Goal: Information Seeking & Learning: Learn about a topic

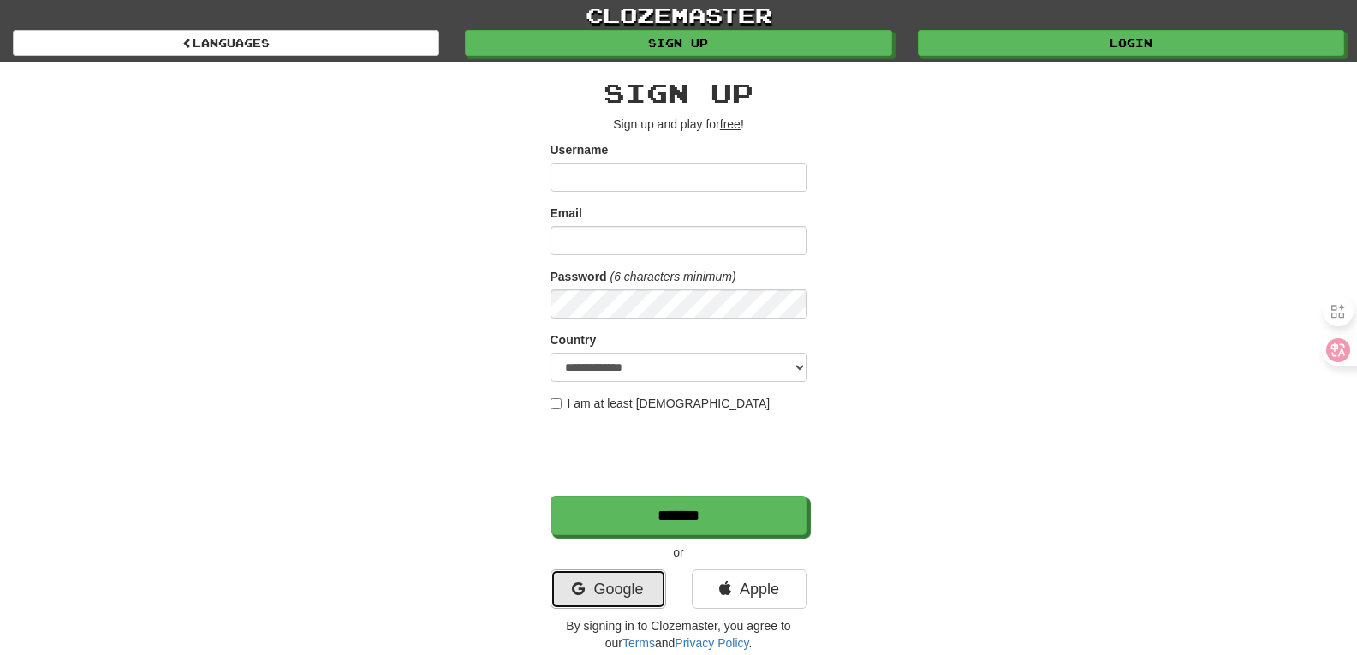
click at [630, 582] on link "Google" at bounding box center [608, 588] width 116 height 39
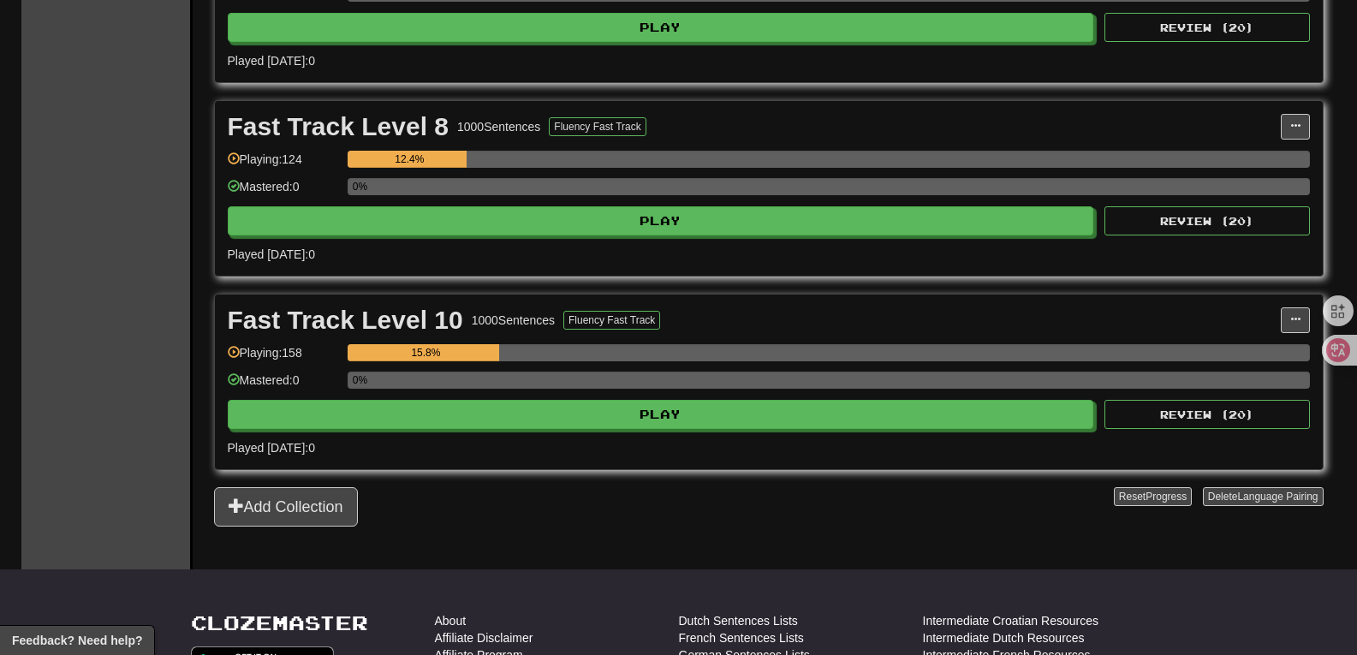
scroll to position [738, 0]
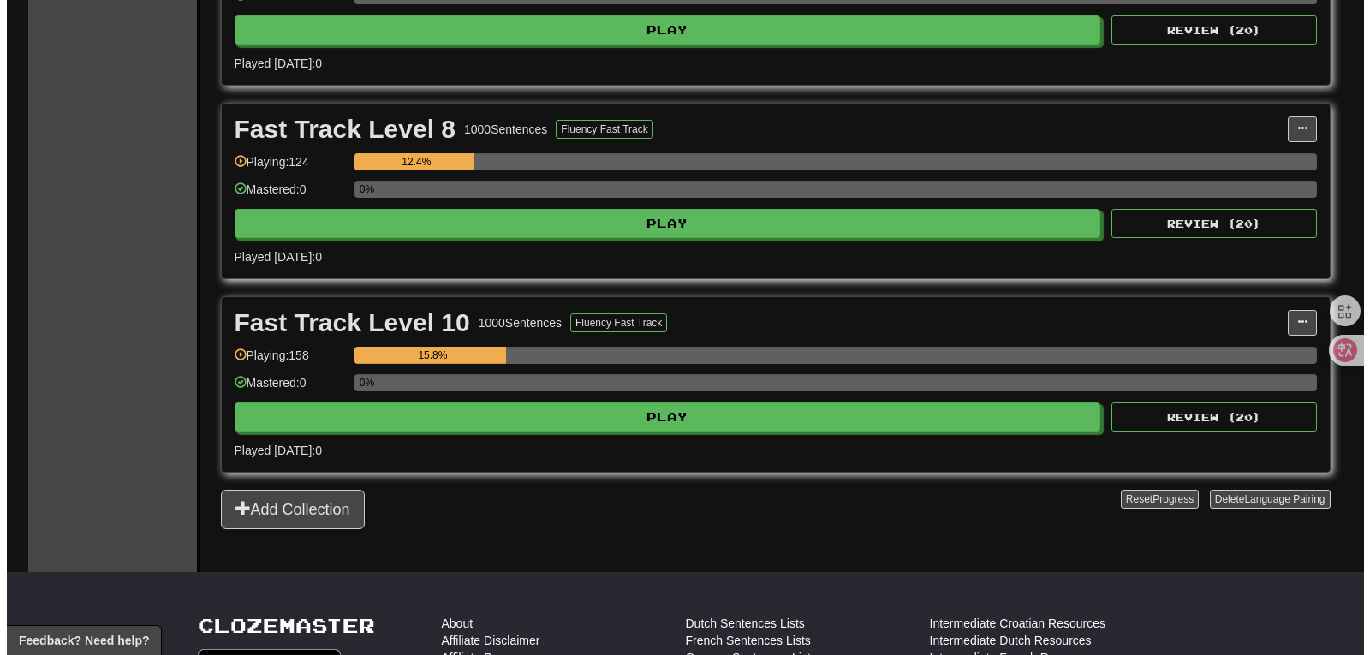
scroll to position [746, 0]
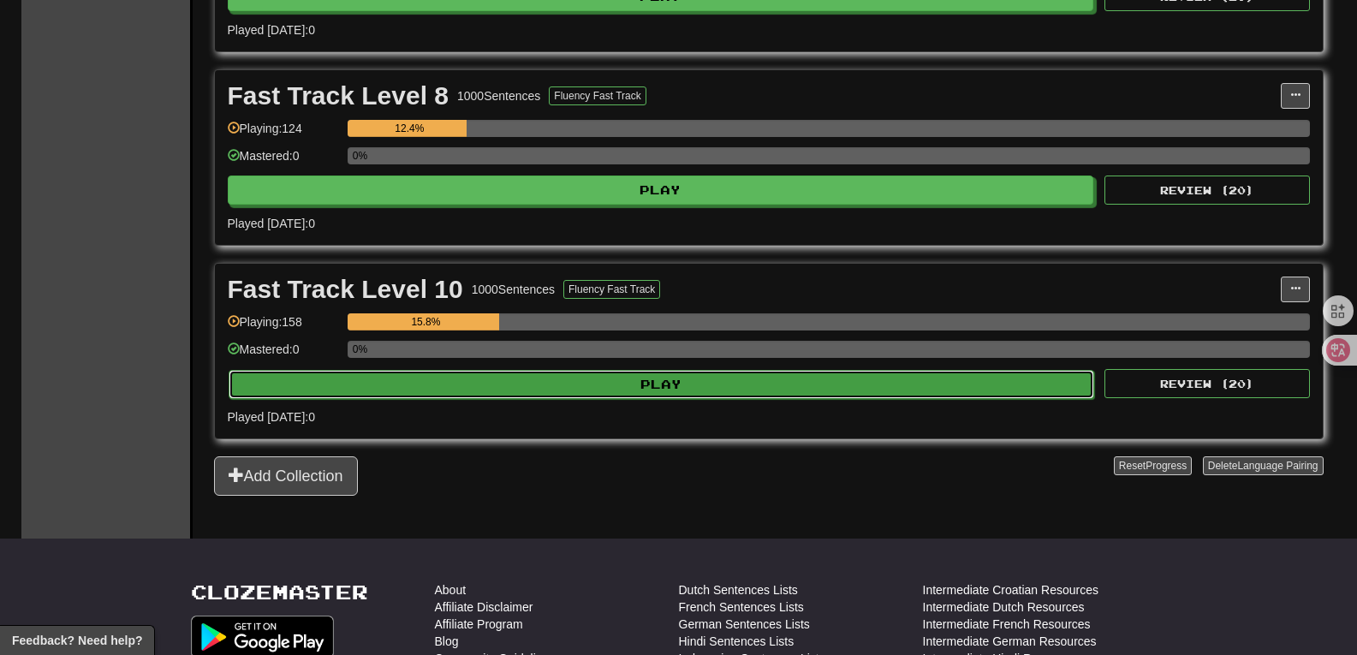
click at [630, 388] on button "Play" at bounding box center [662, 384] width 866 height 29
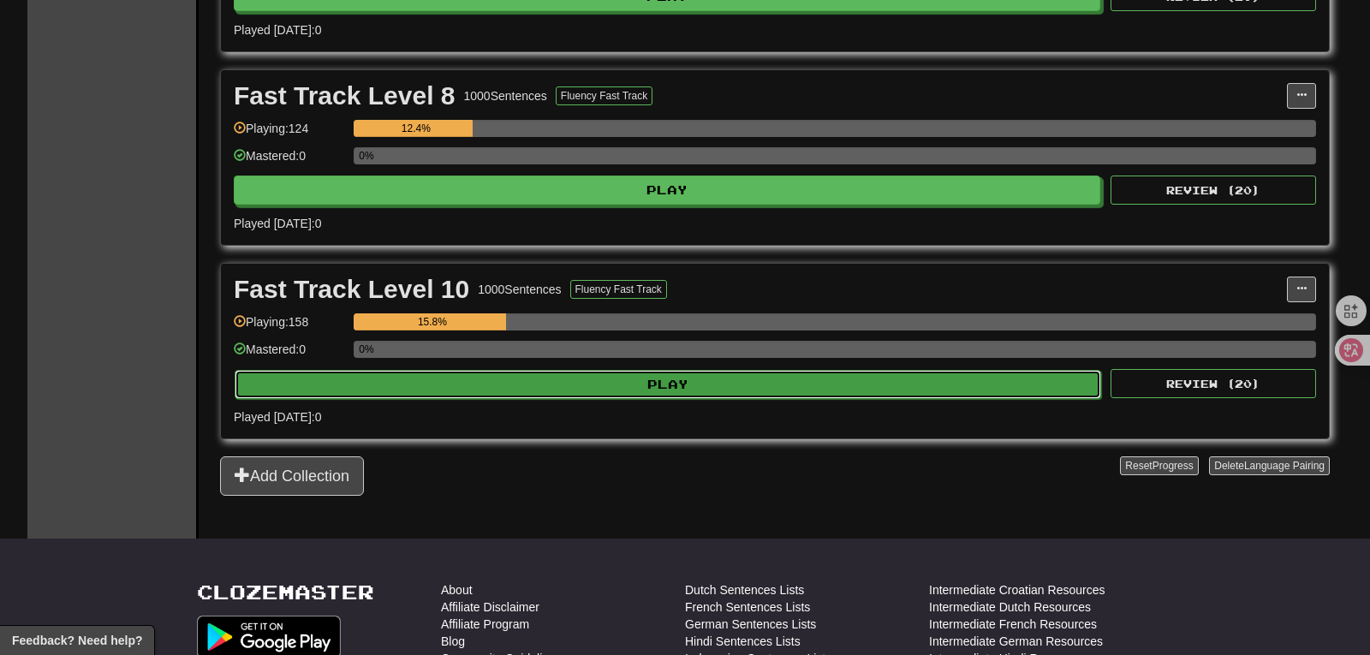
select select "**"
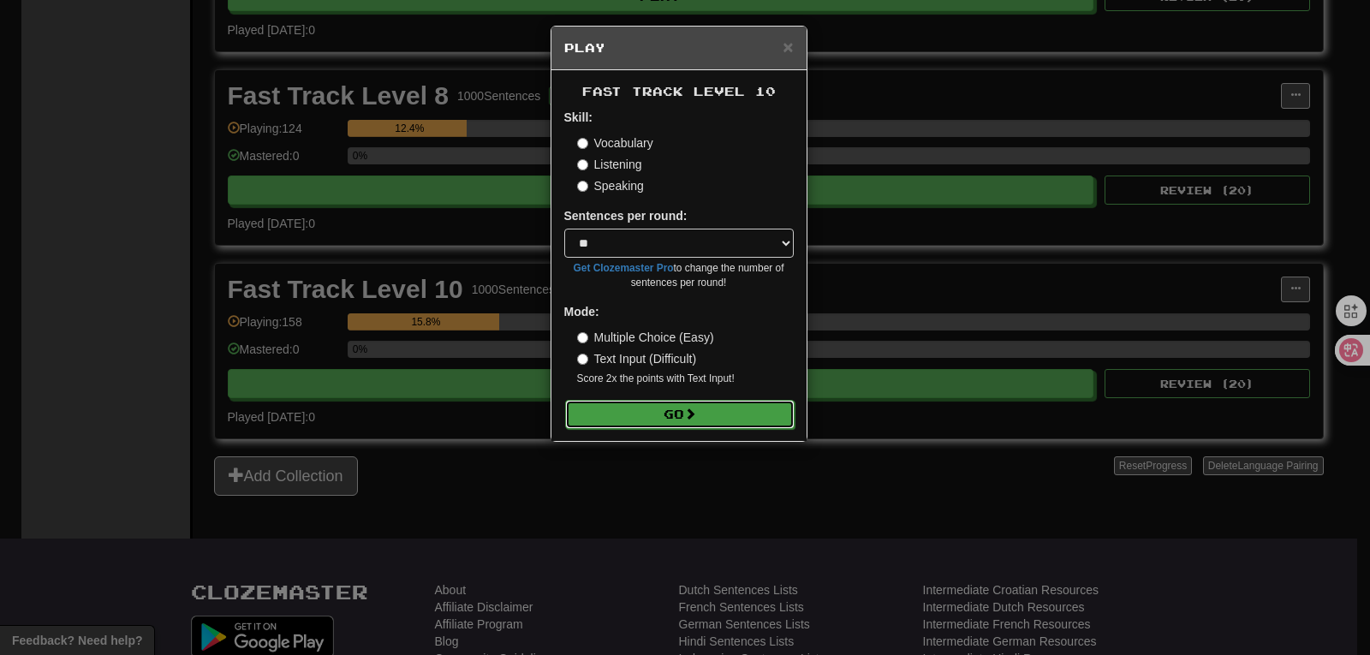
click at [696, 413] on span at bounding box center [690, 413] width 12 height 12
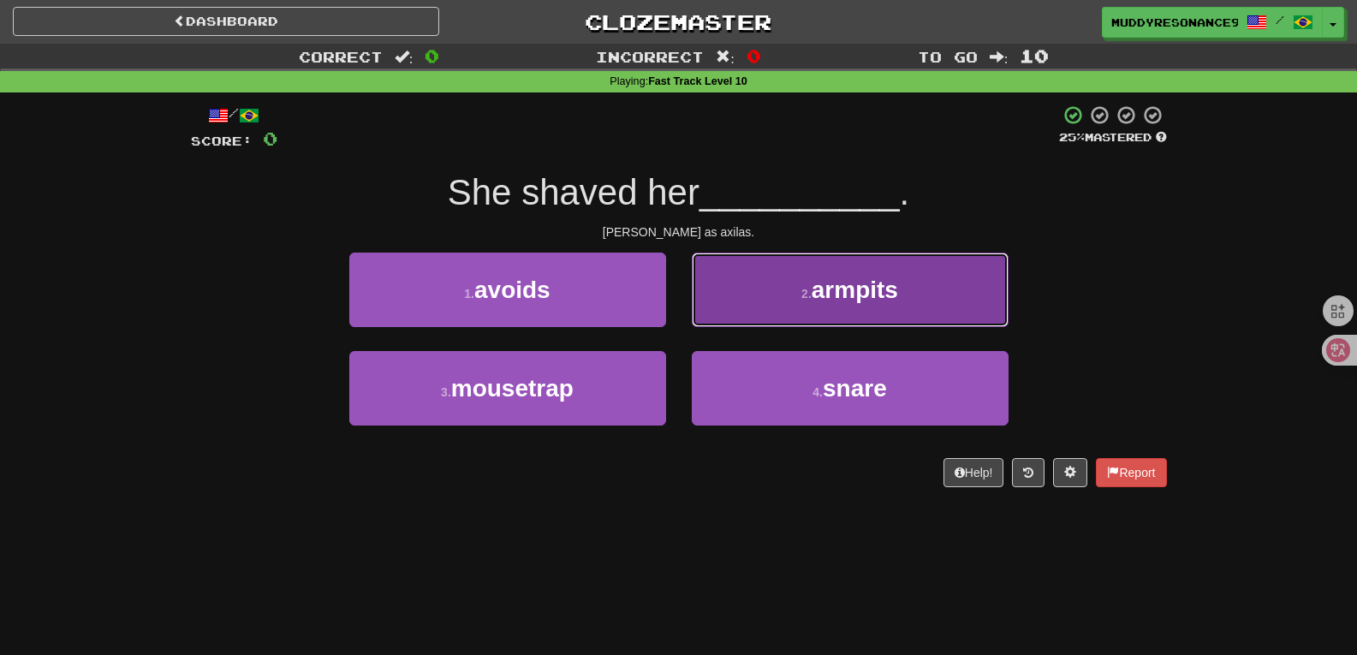
click at [818, 261] on button "2 . armpits" at bounding box center [850, 290] width 317 height 74
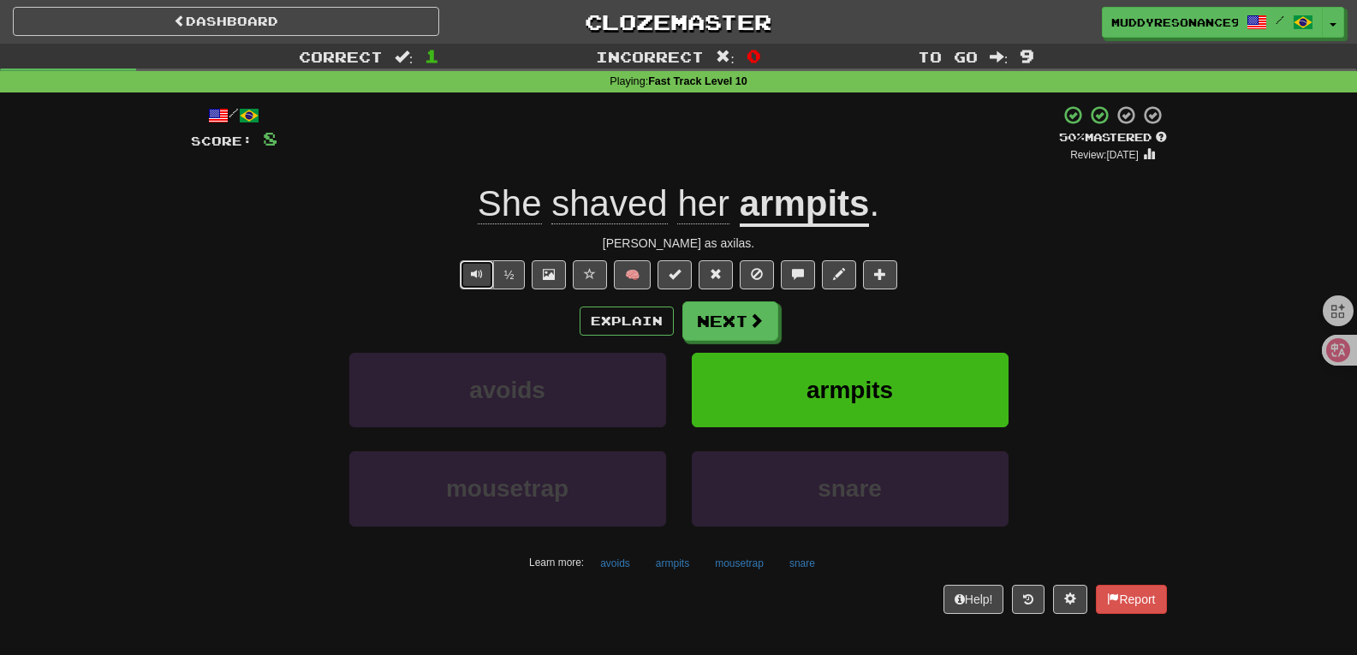
click at [482, 261] on button "Text-to-speech controls" at bounding box center [477, 274] width 34 height 29
click at [752, 317] on span at bounding box center [756, 320] width 15 height 15
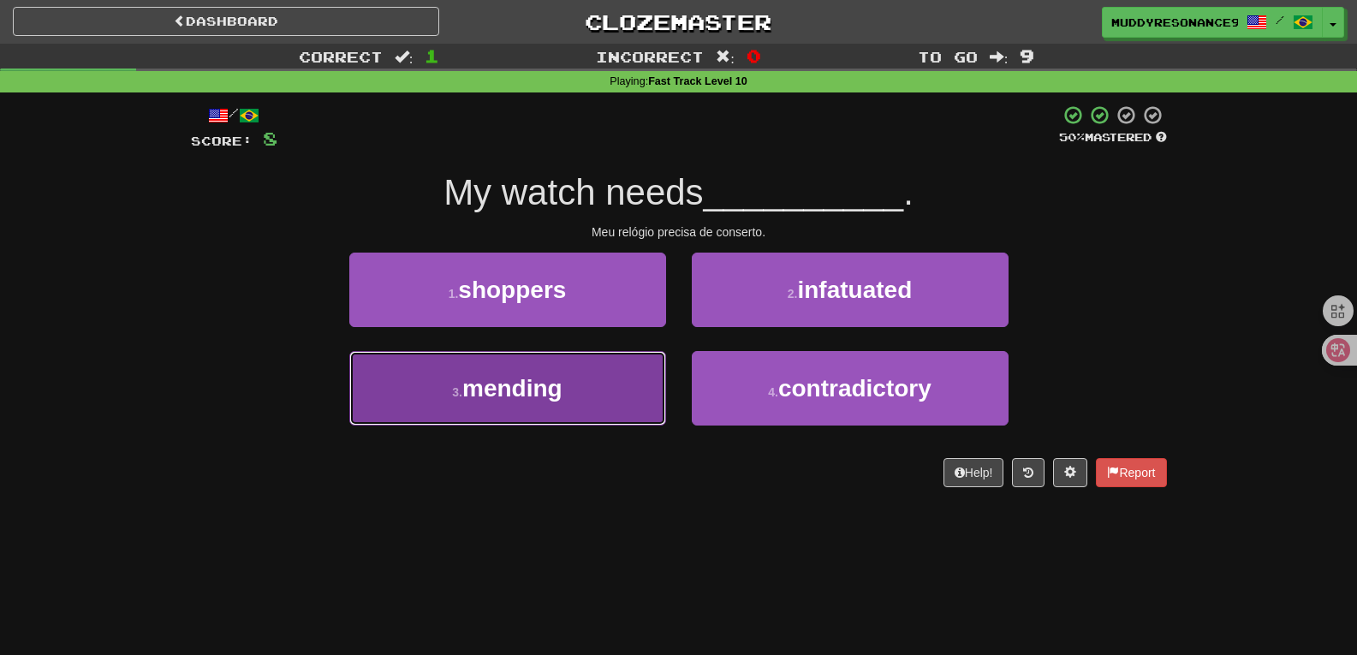
click at [633, 382] on button "3 . mending" at bounding box center [507, 388] width 317 height 74
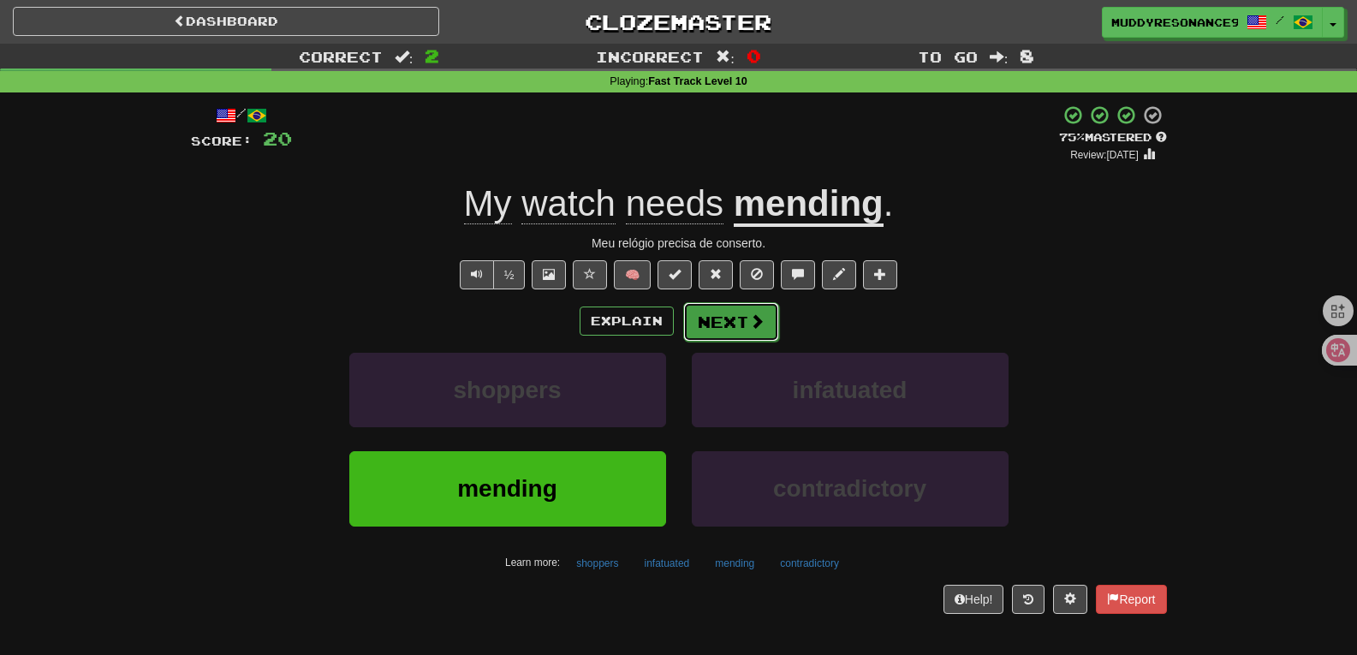
click at [753, 323] on span at bounding box center [756, 320] width 15 height 15
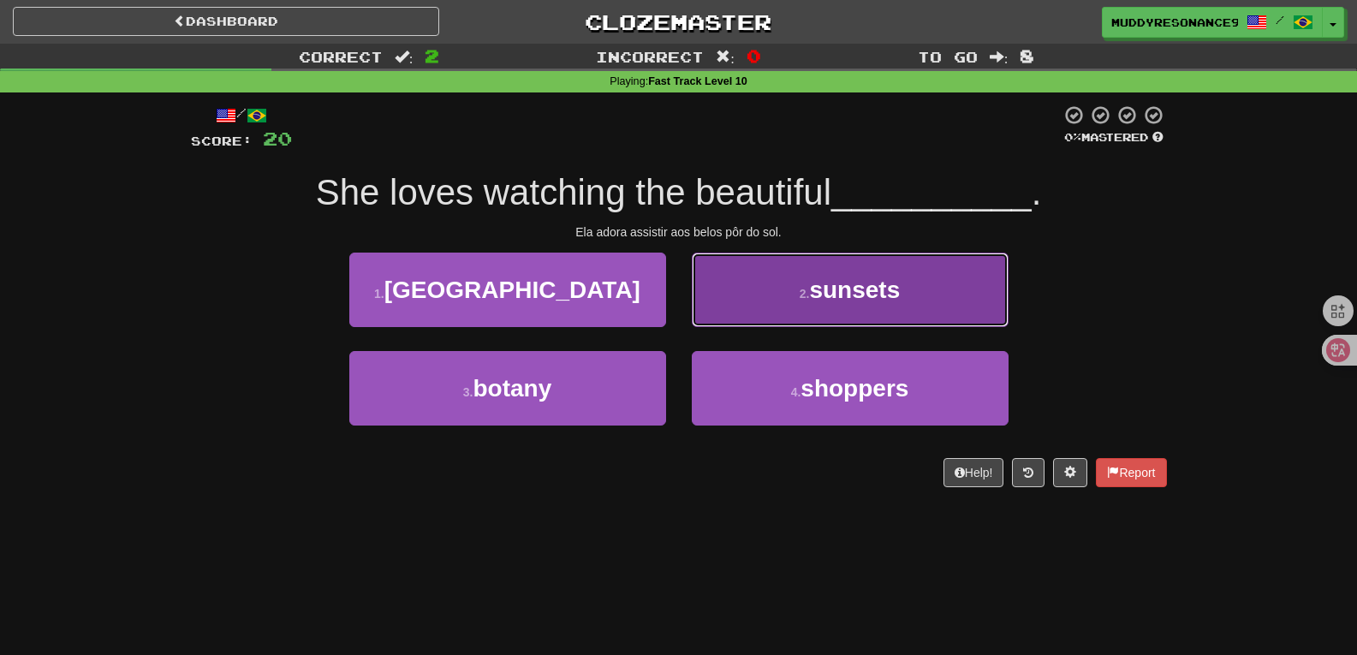
click at [845, 276] on span "sunsets" at bounding box center [854, 289] width 91 height 27
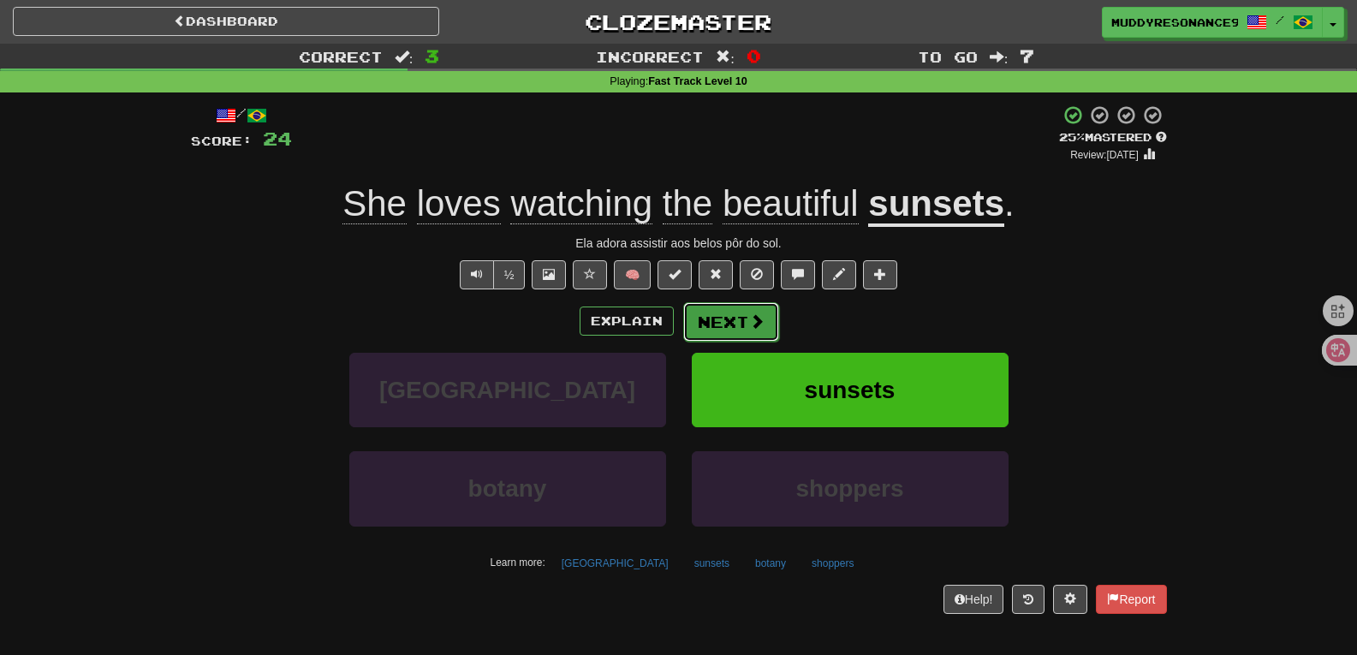
click at [743, 316] on button "Next" at bounding box center [731, 321] width 96 height 39
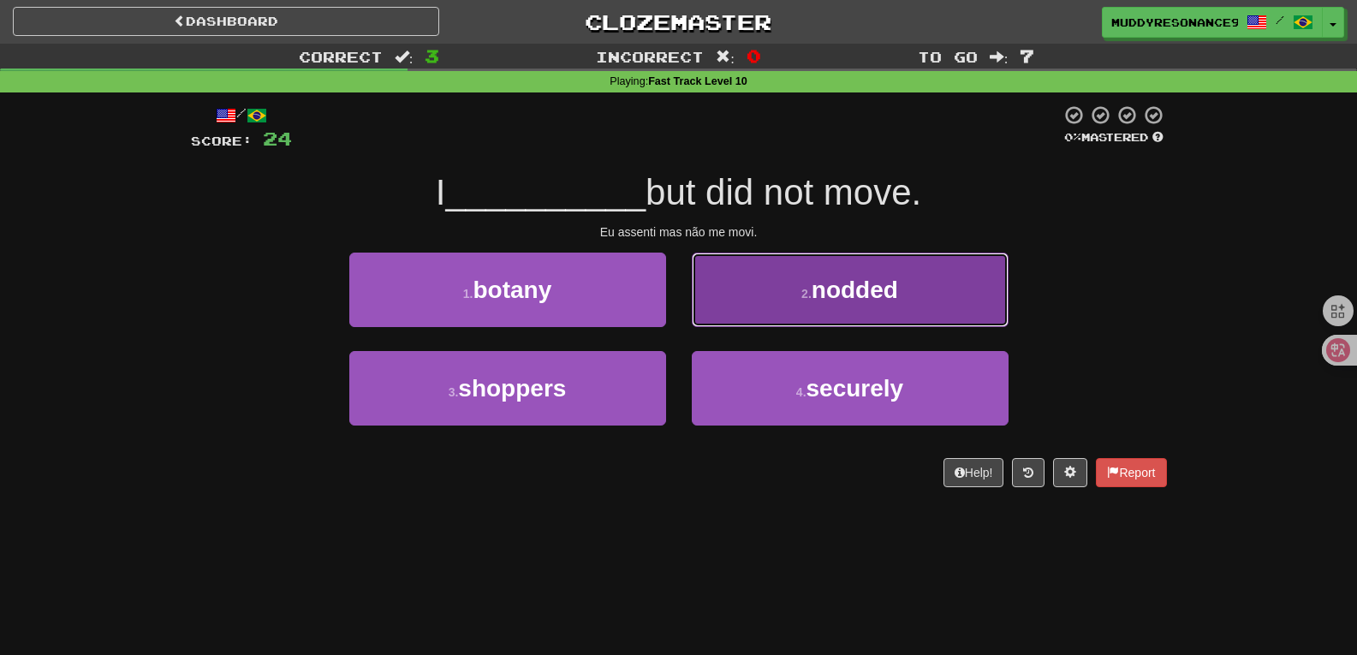
click at [964, 285] on button "2 . nodded" at bounding box center [850, 290] width 317 height 74
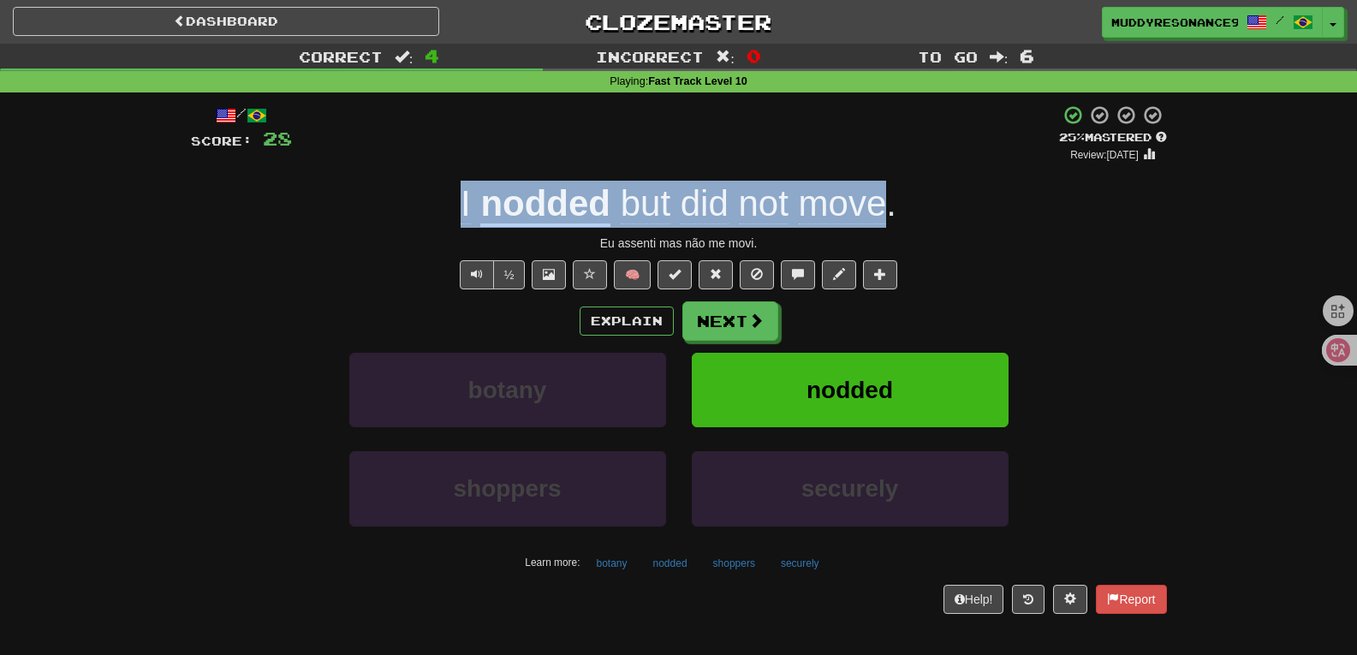
drag, startPoint x: 889, startPoint y: 211, endPoint x: 464, endPoint y: 199, distance: 424.8
click at [464, 199] on div "I nodded but did not move ." at bounding box center [679, 204] width 976 height 47
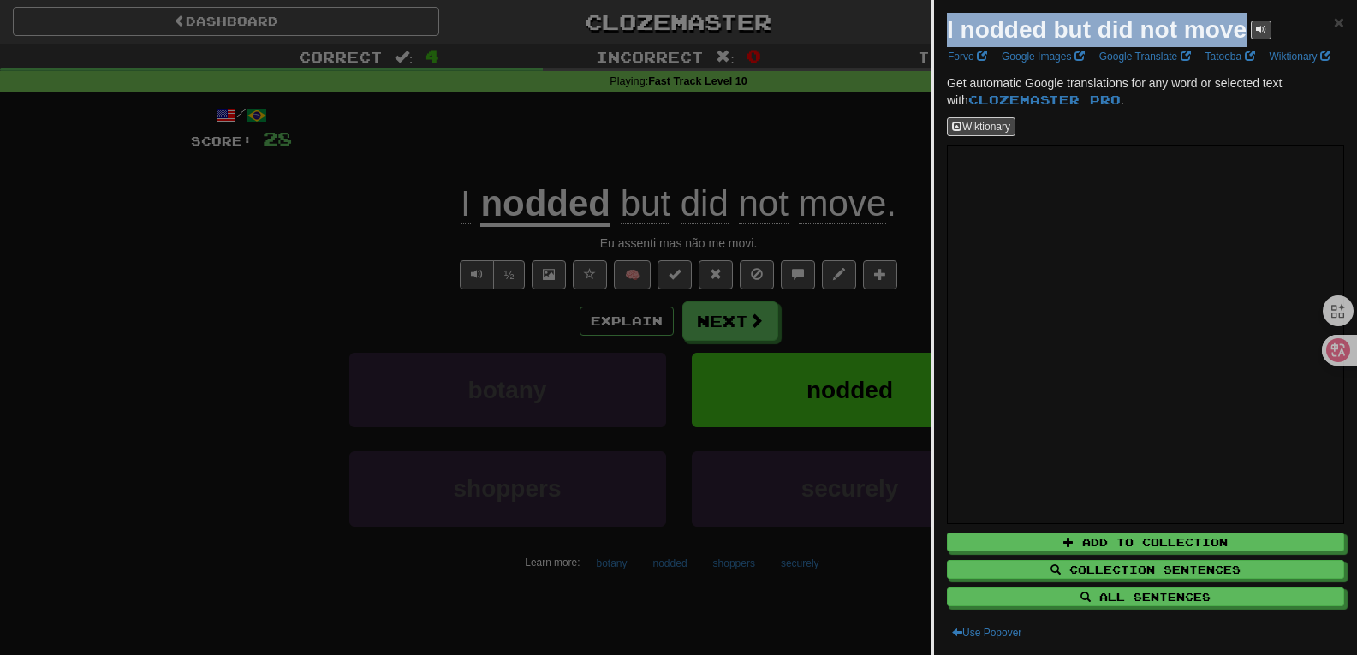
drag, startPoint x: 1243, startPoint y: 32, endPoint x: 946, endPoint y: 38, distance: 297.1
click at [946, 38] on div "I nodded but did not move × Forvo Google Images Google Translate Tatoeba Wiktio…" at bounding box center [1145, 327] width 423 height 655
copy strong "I nodded but did not move"
click at [1334, 18] on span "×" at bounding box center [1339, 22] width 10 height 20
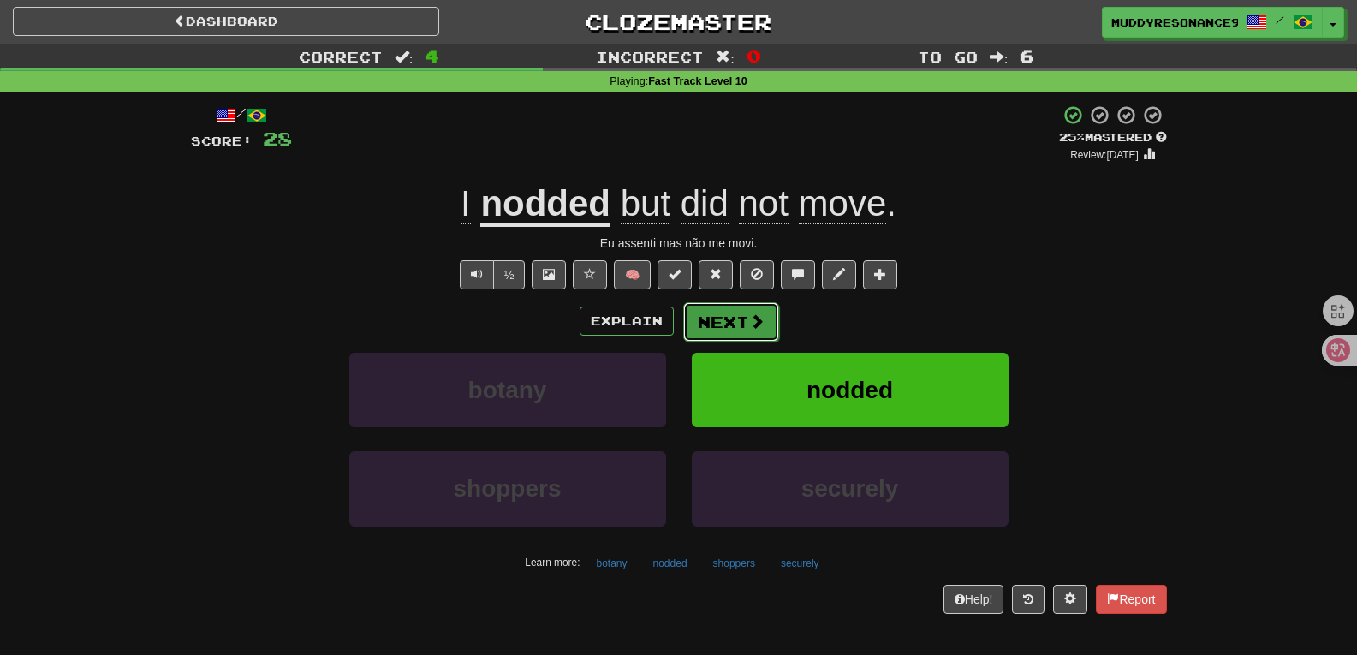
click at [758, 305] on button "Next" at bounding box center [731, 321] width 96 height 39
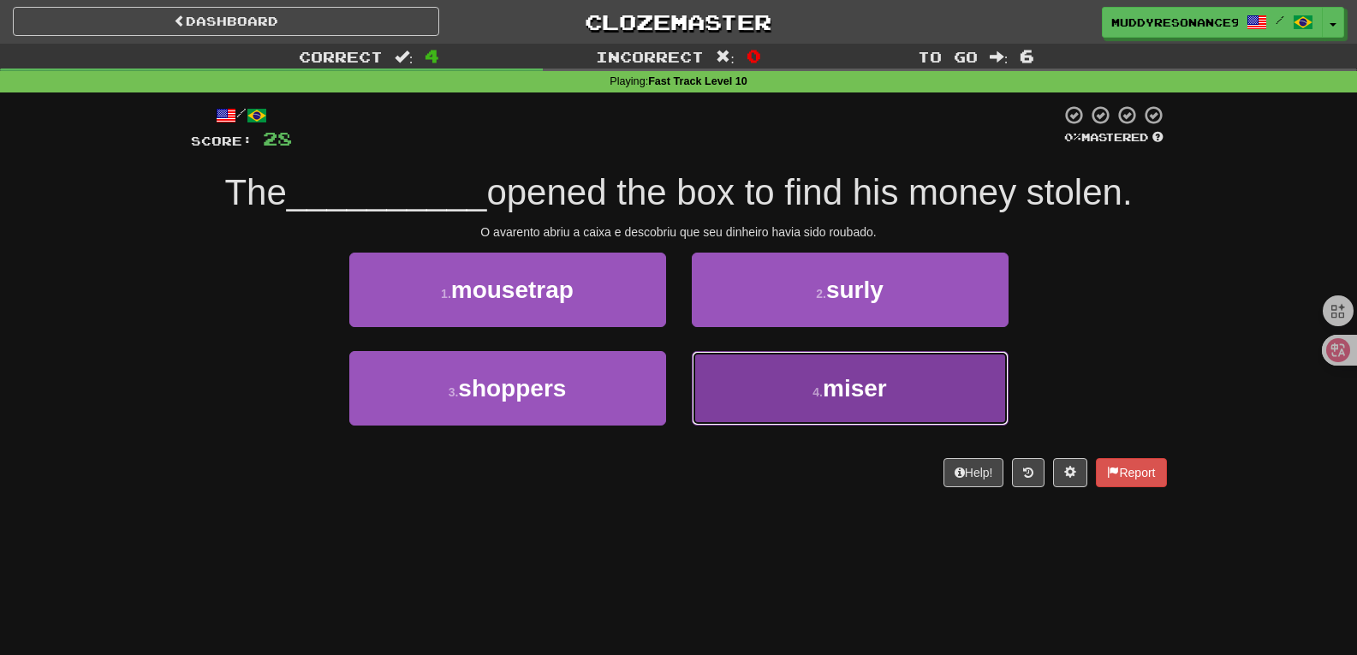
click at [859, 396] on span "miser" at bounding box center [855, 388] width 64 height 27
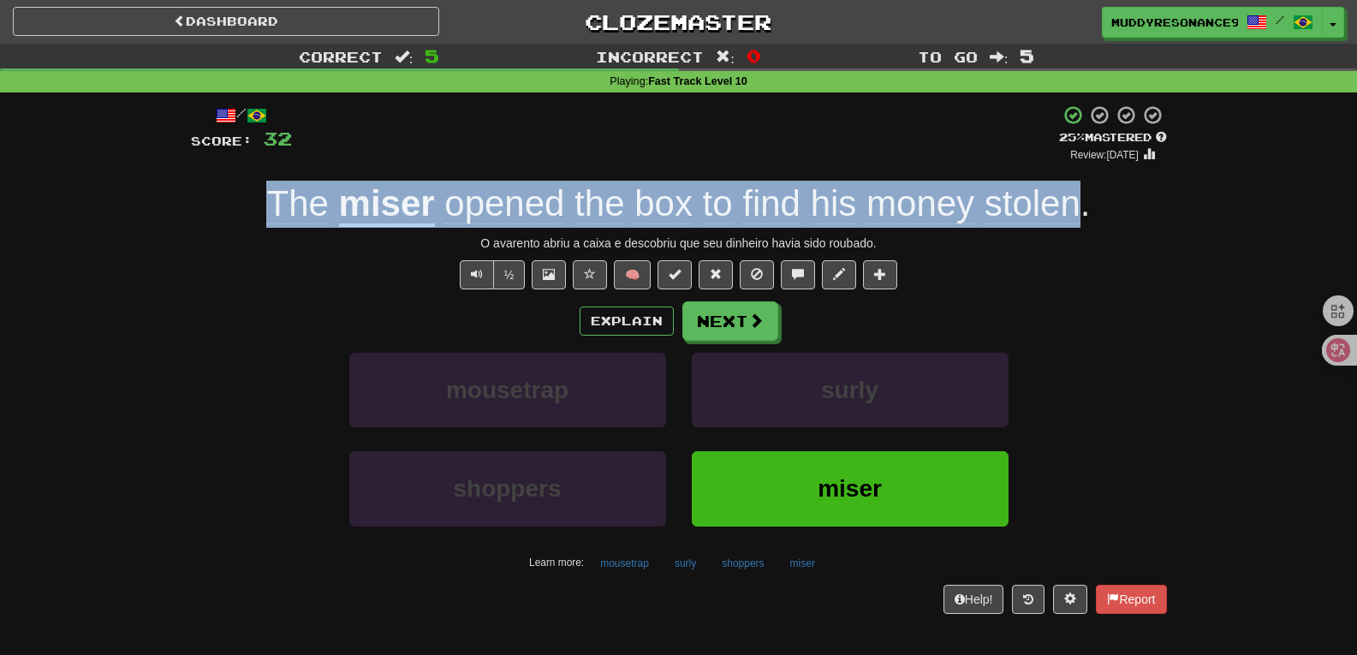
drag, startPoint x: 1082, startPoint y: 202, endPoint x: 271, endPoint y: 193, distance: 810.7
click at [271, 193] on div "The miser opened the box to find his money stolen ." at bounding box center [679, 204] width 976 height 47
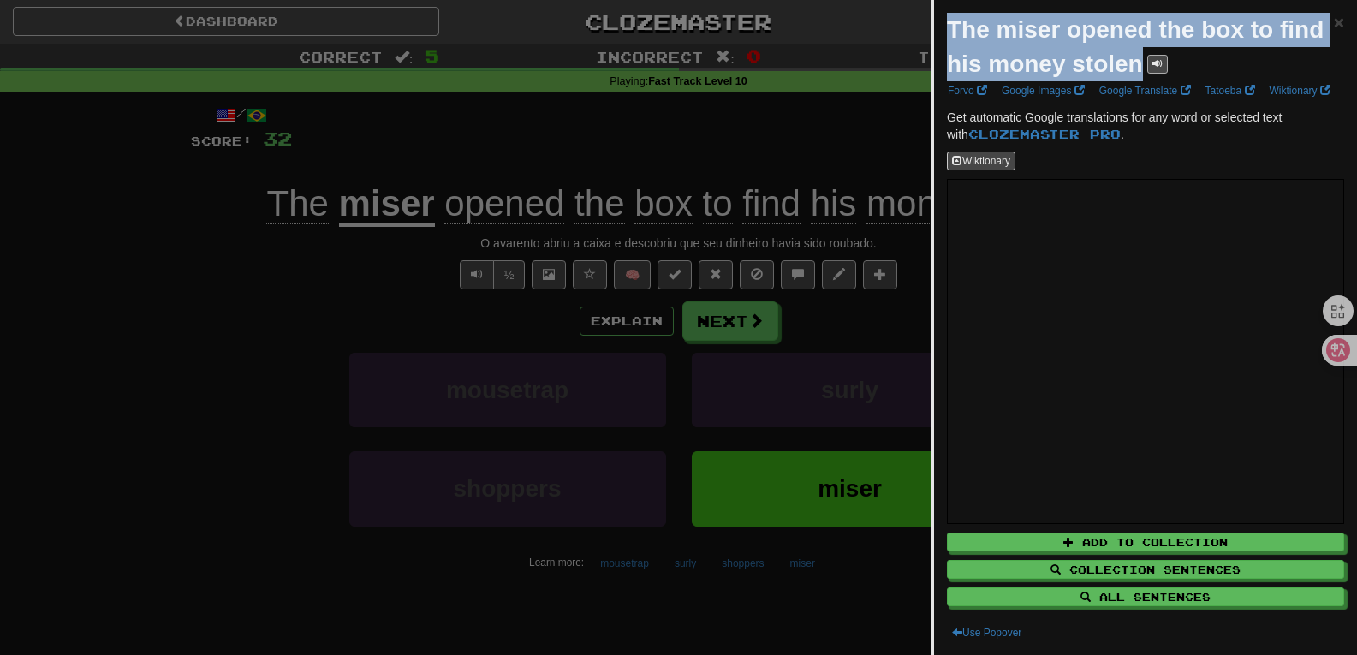
drag, startPoint x: 947, startPoint y: 25, endPoint x: 1210, endPoint y: 64, distance: 266.6
click at [1210, 64] on div "The miser opened the box to find his money stolen" at bounding box center [1140, 47] width 387 height 68
copy div "The miser opened the box to find his money stolen"
click at [1334, 24] on span "×" at bounding box center [1339, 22] width 10 height 20
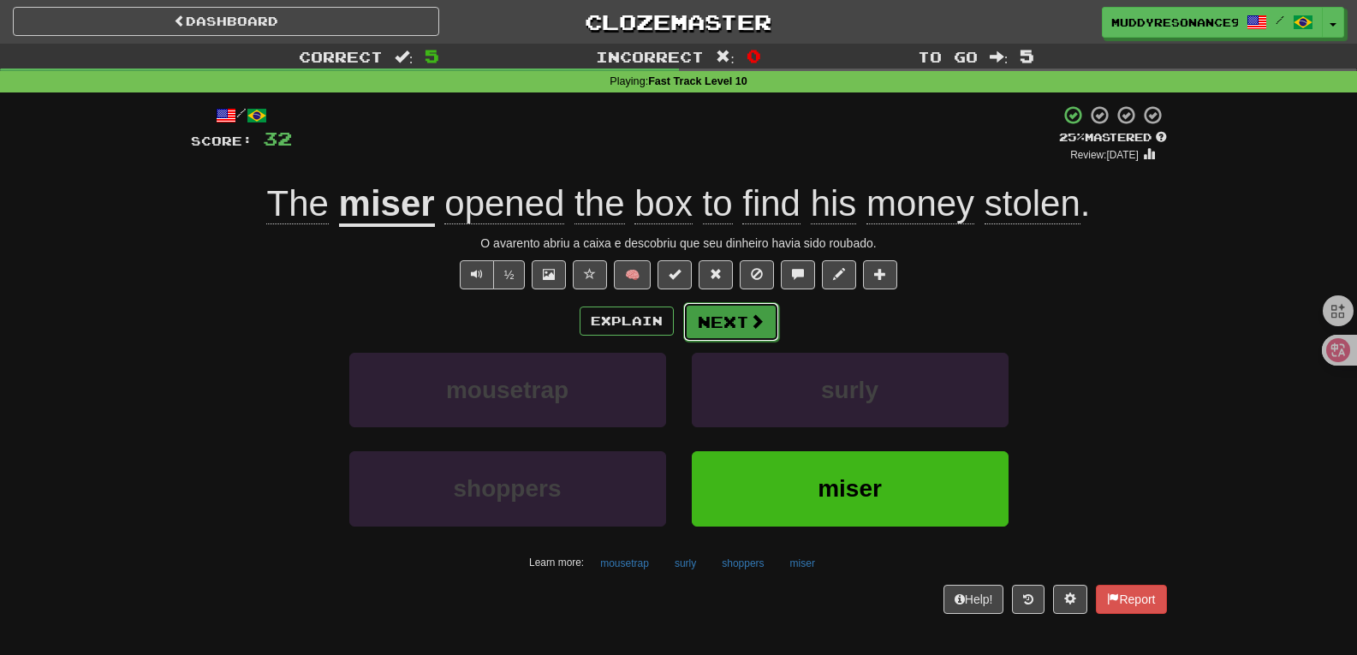
click at [722, 309] on button "Next" at bounding box center [731, 321] width 96 height 39
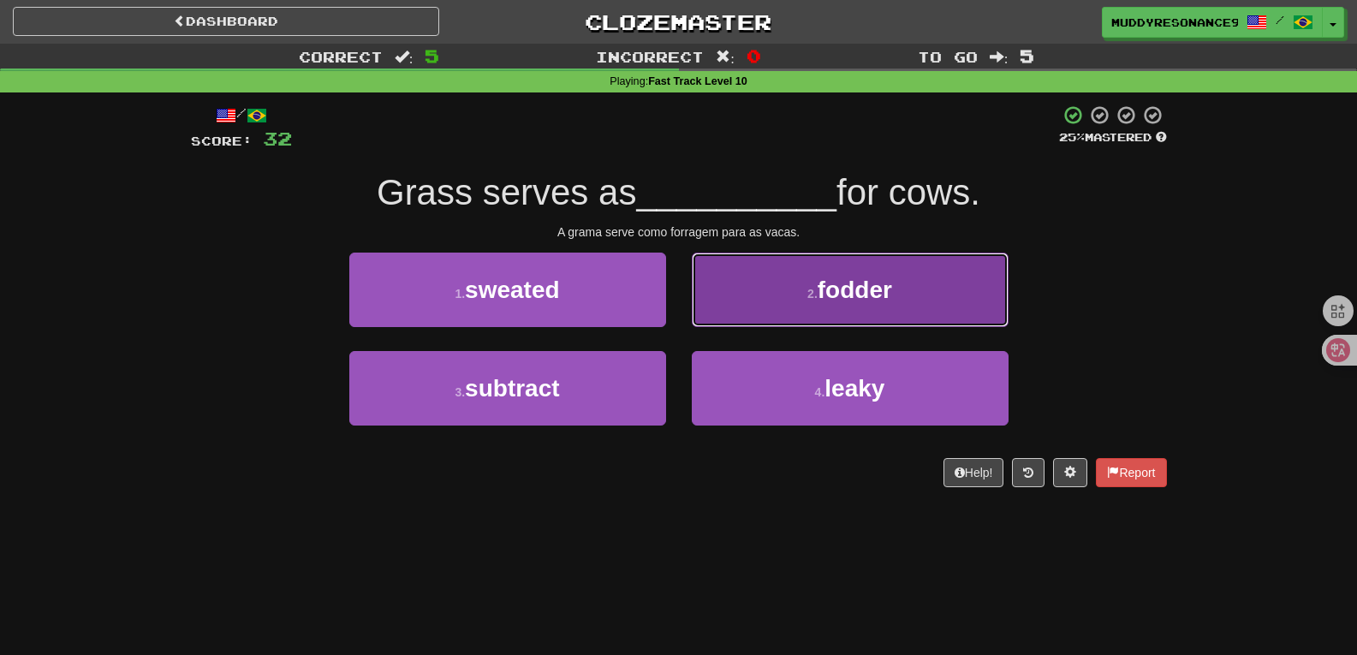
click at [822, 288] on span "fodder" at bounding box center [855, 289] width 74 height 27
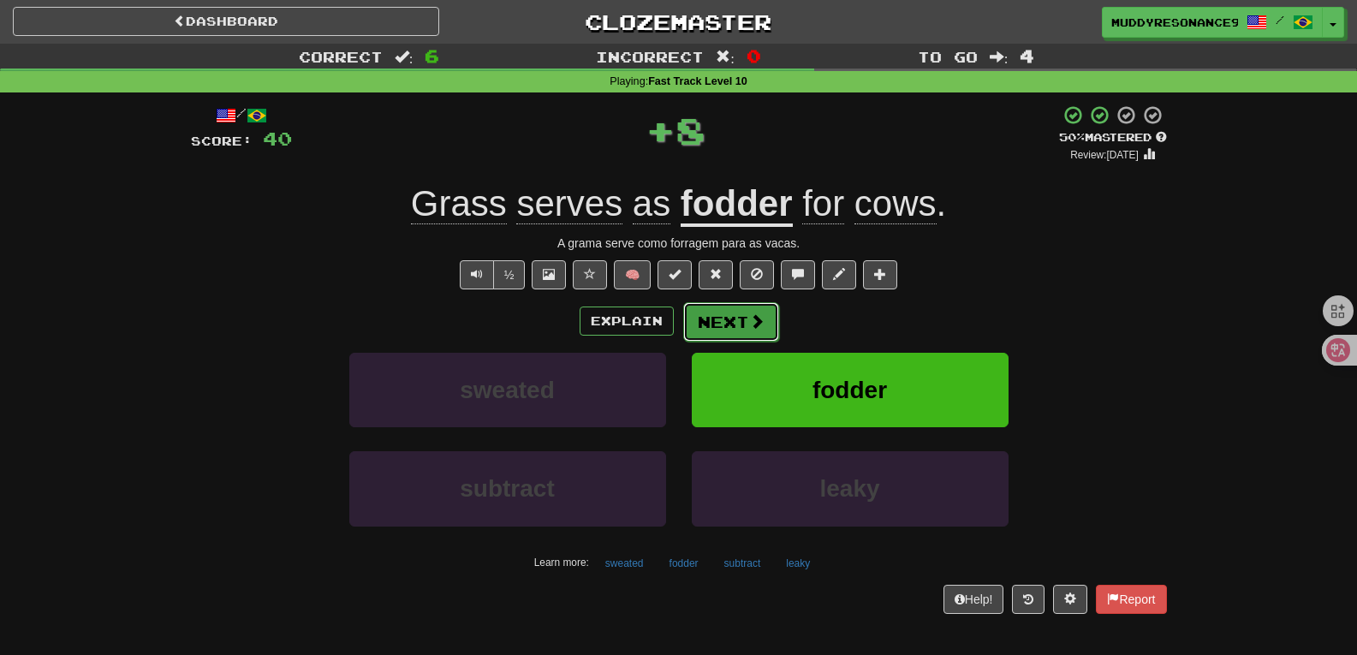
click at [749, 319] on span at bounding box center [756, 320] width 15 height 15
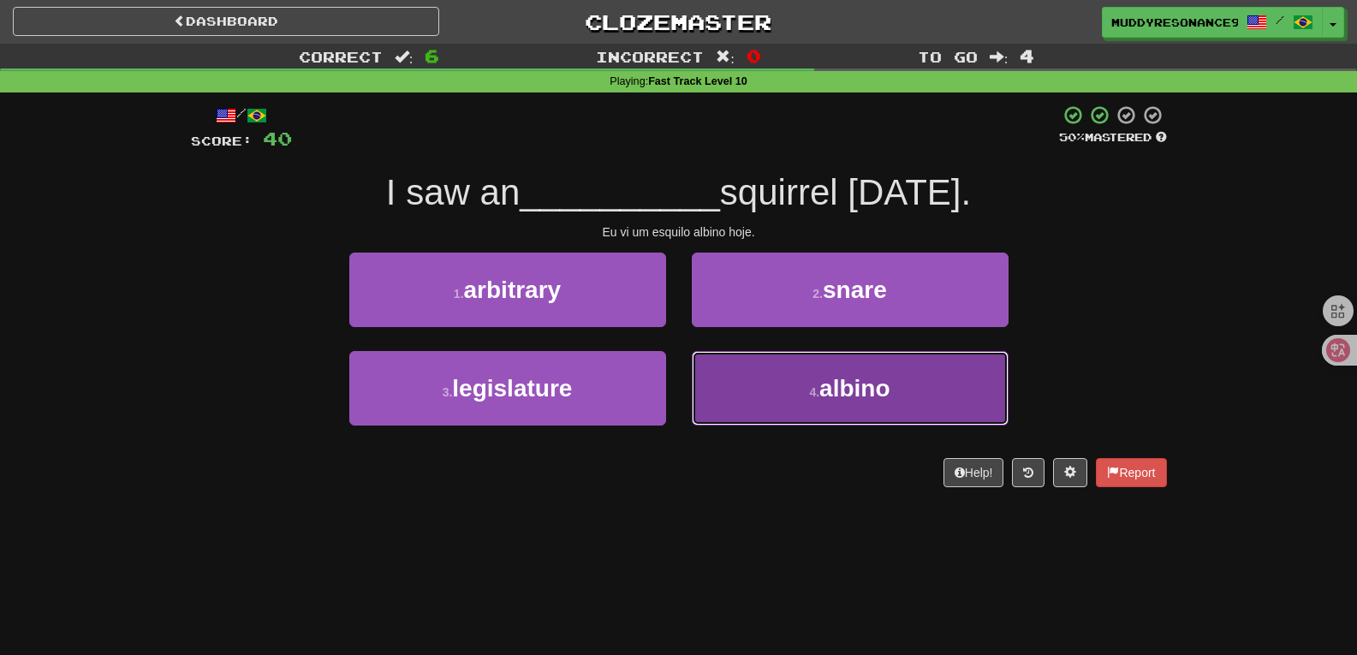
click at [817, 384] on button "4 . albino" at bounding box center [850, 388] width 317 height 74
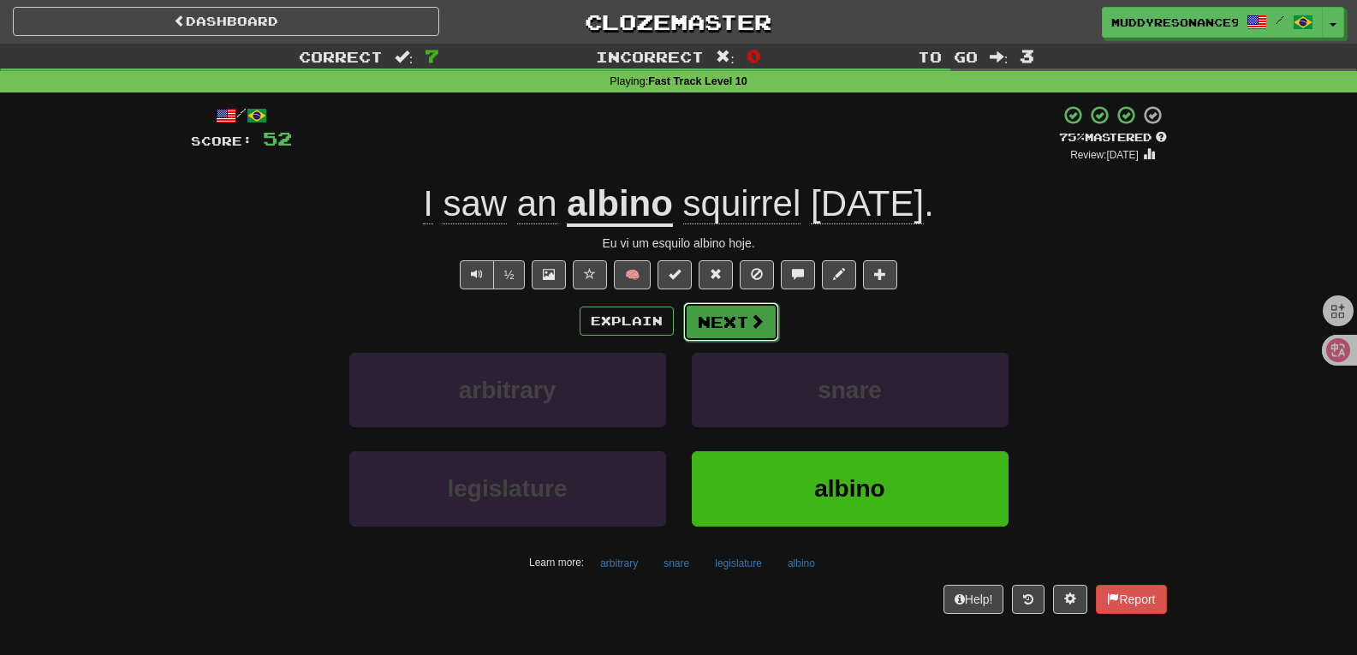
click at [734, 324] on button "Next" at bounding box center [731, 321] width 96 height 39
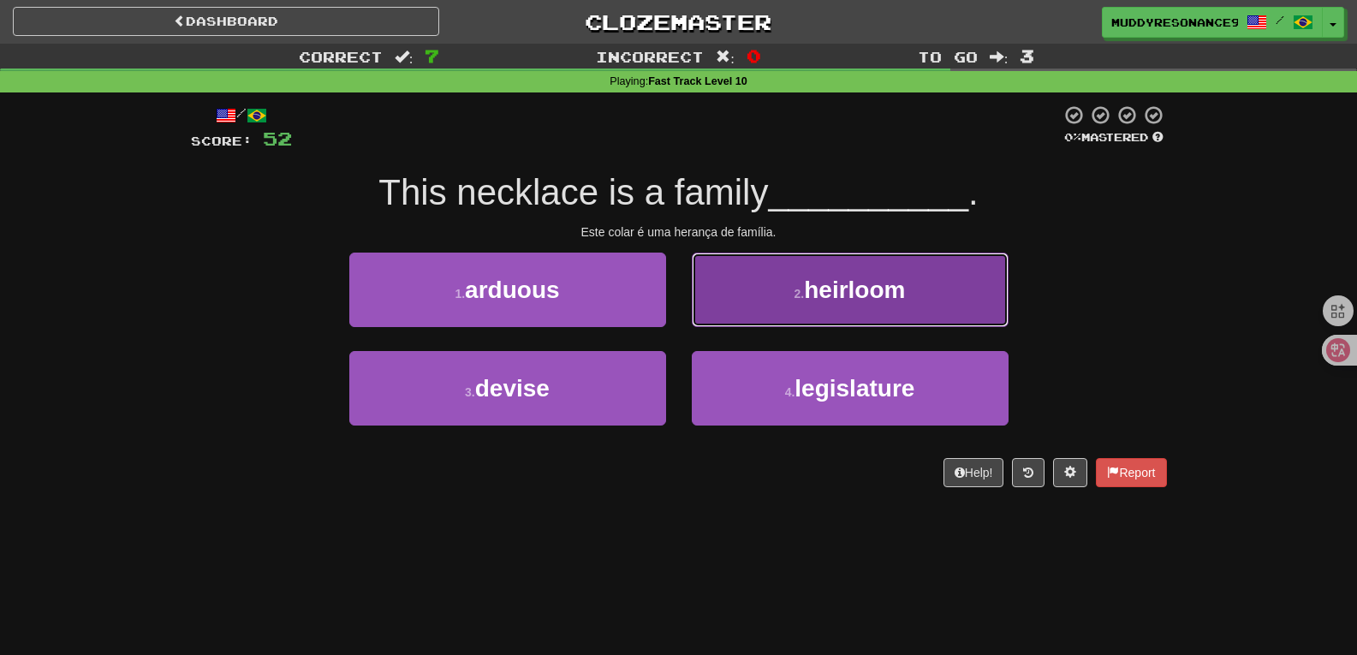
click at [806, 284] on span "heirloom" at bounding box center [854, 289] width 101 height 27
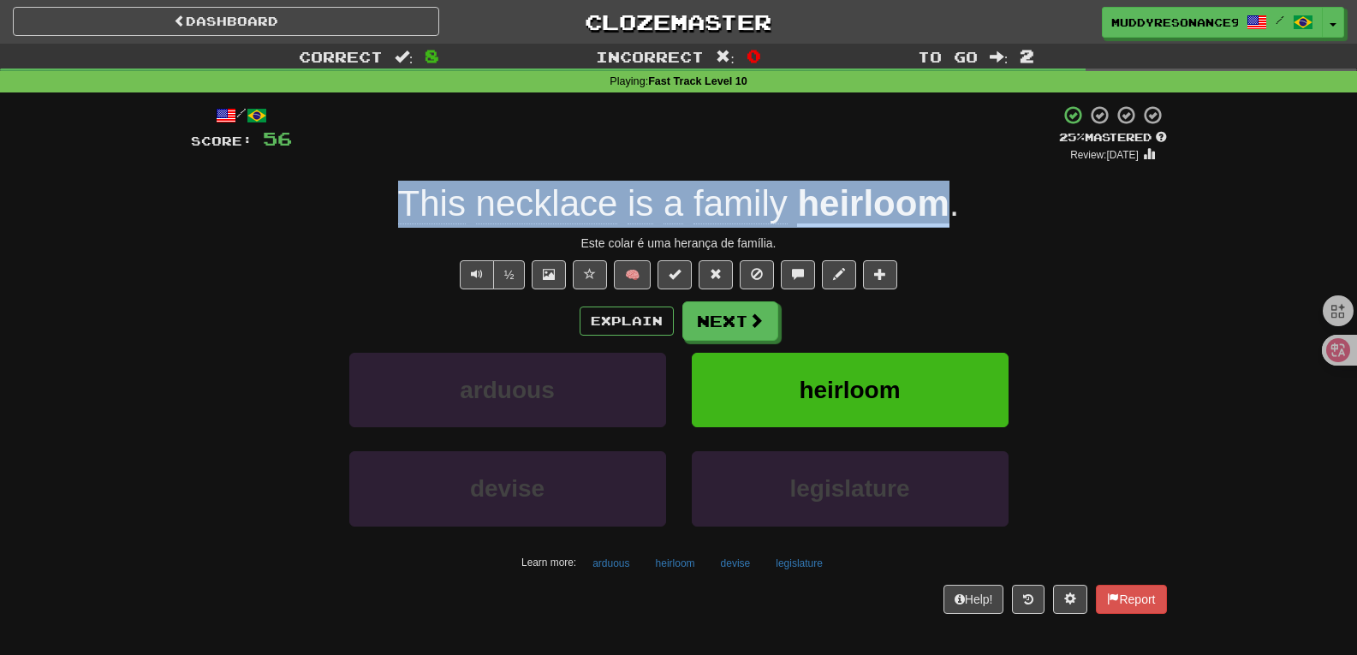
drag, startPoint x: 948, startPoint y: 213, endPoint x: 401, endPoint y: 213, distance: 547.0
click at [401, 213] on div "This necklace is a family heirloom ." at bounding box center [679, 204] width 976 height 47
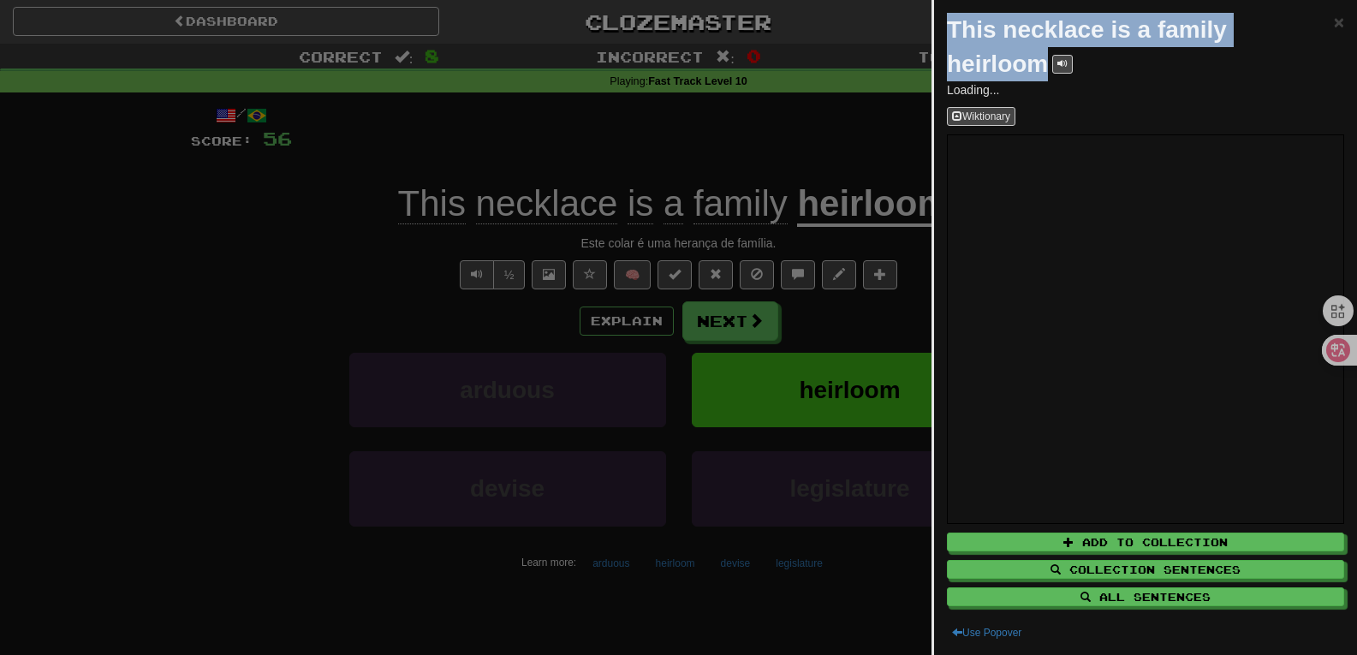
drag, startPoint x: 1047, startPoint y: 68, endPoint x: 953, endPoint y: 31, distance: 101.1
click at [953, 31] on strong "This necklace is a family heirloom" at bounding box center [1087, 46] width 280 height 61
click at [1058, 61] on span at bounding box center [1062, 63] width 10 height 10
copy strong "This necklace is a family heirloom"
click at [1334, 20] on span "×" at bounding box center [1339, 22] width 10 height 20
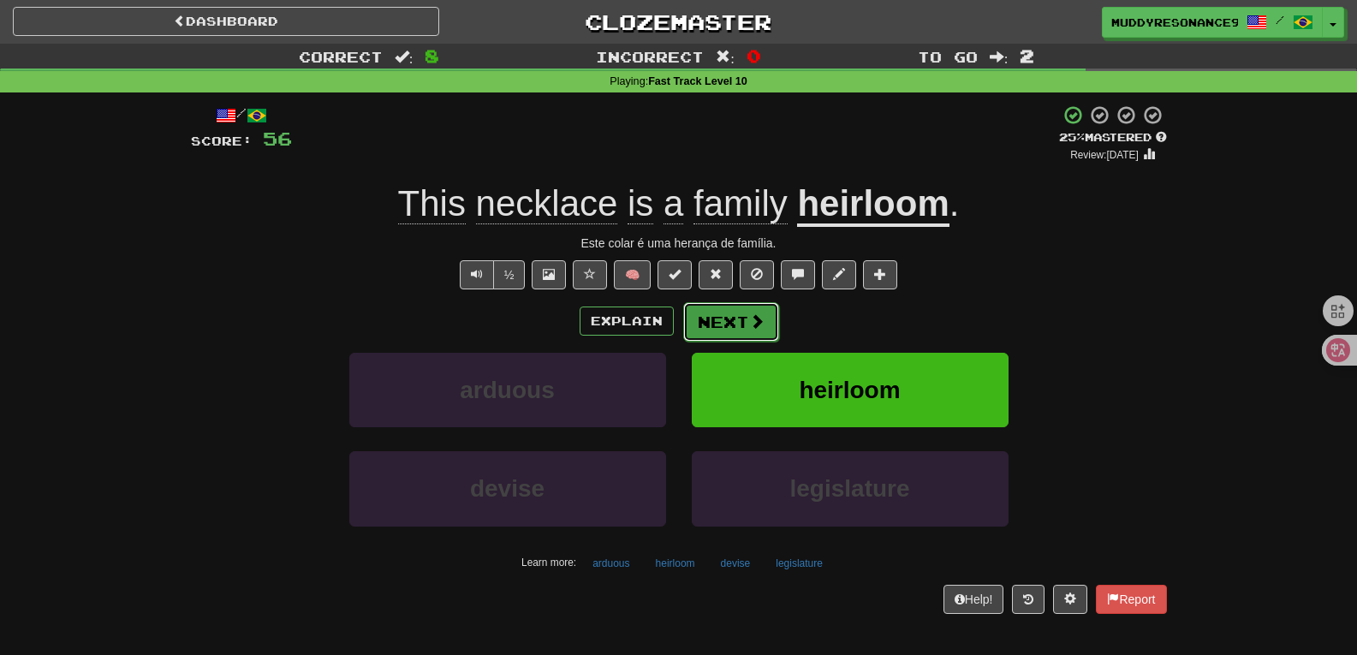
click at [728, 311] on button "Next" at bounding box center [731, 321] width 96 height 39
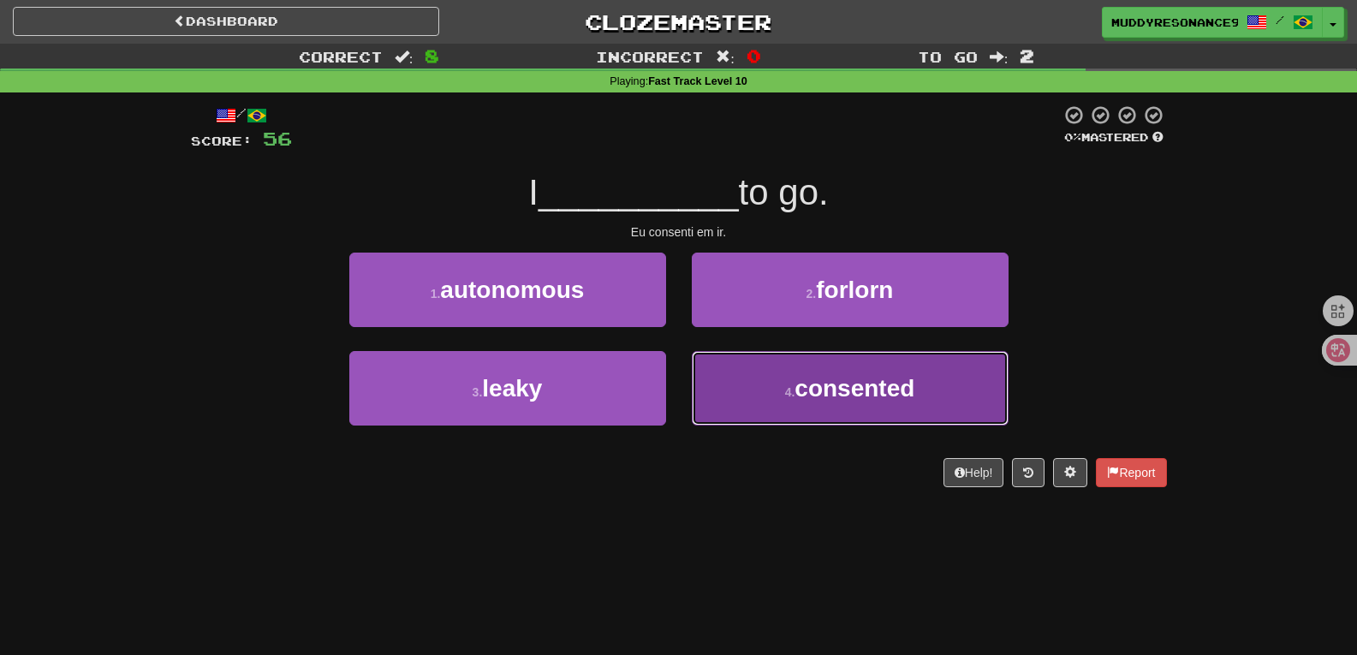
click at [869, 372] on button "4 . consented" at bounding box center [850, 388] width 317 height 74
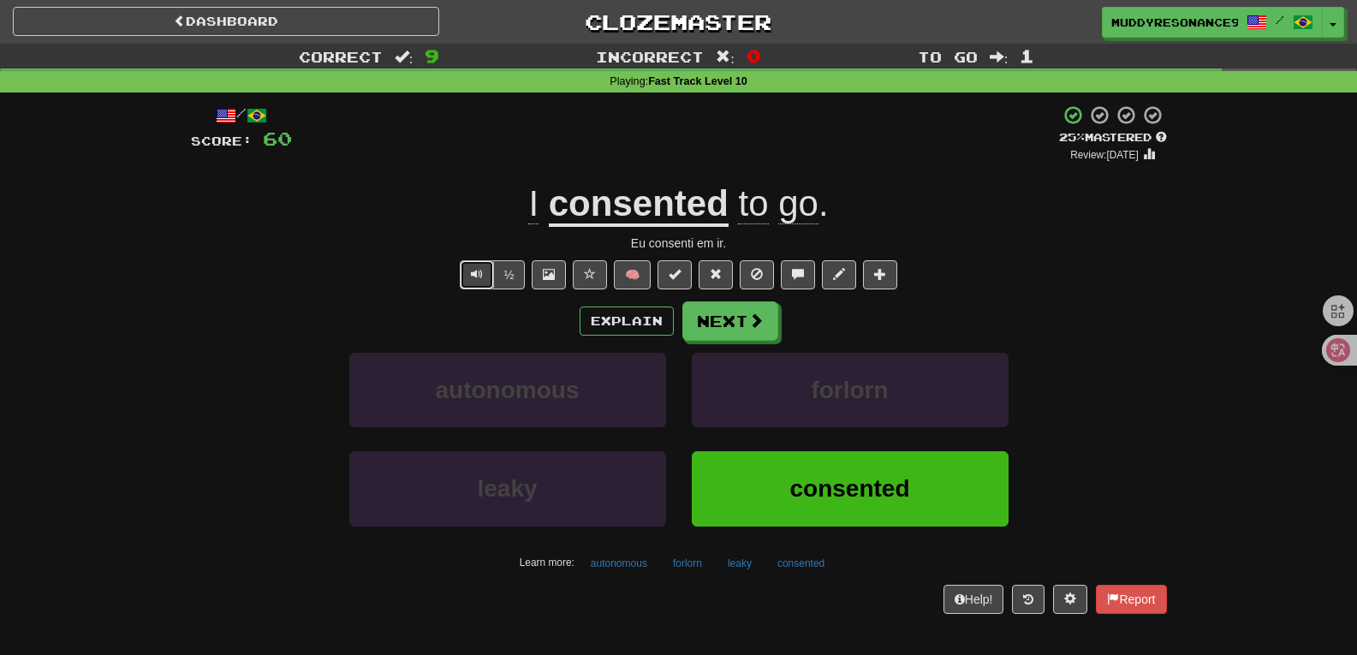
click at [473, 274] on span "Text-to-speech controls" at bounding box center [477, 274] width 12 height 12
click at [744, 320] on button "Next" at bounding box center [731, 321] width 96 height 39
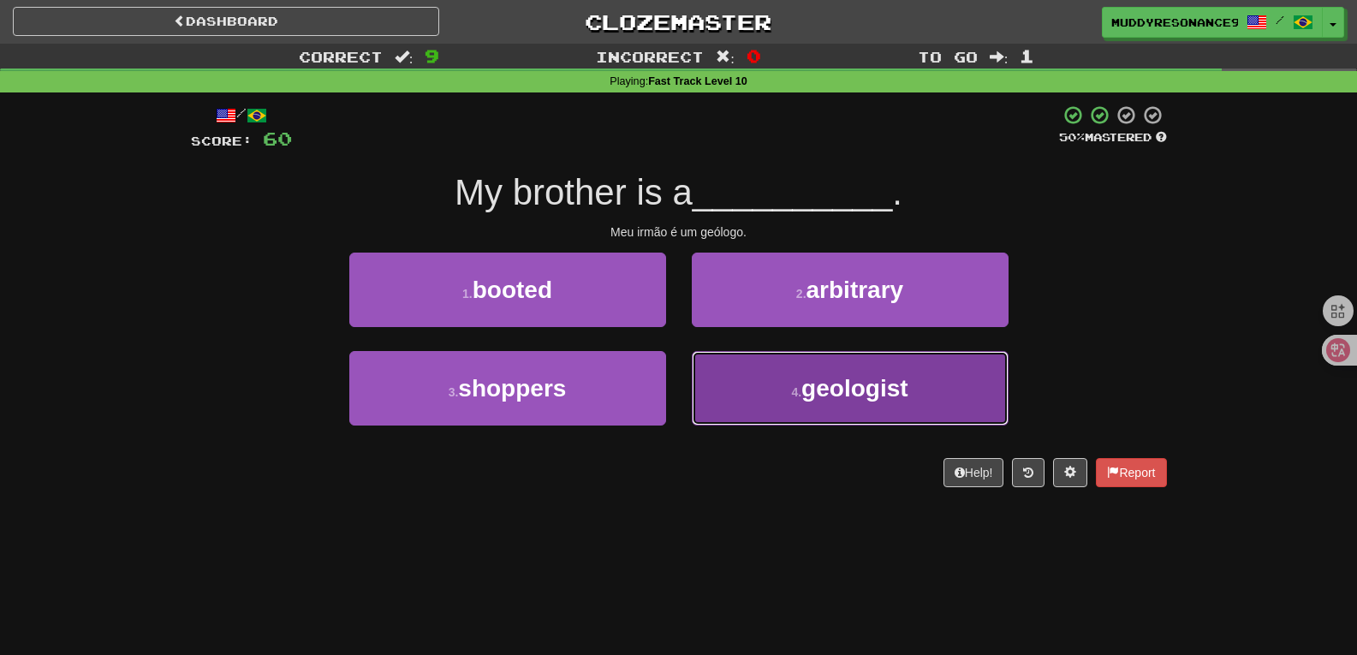
click at [838, 396] on span "geologist" at bounding box center [854, 388] width 106 height 27
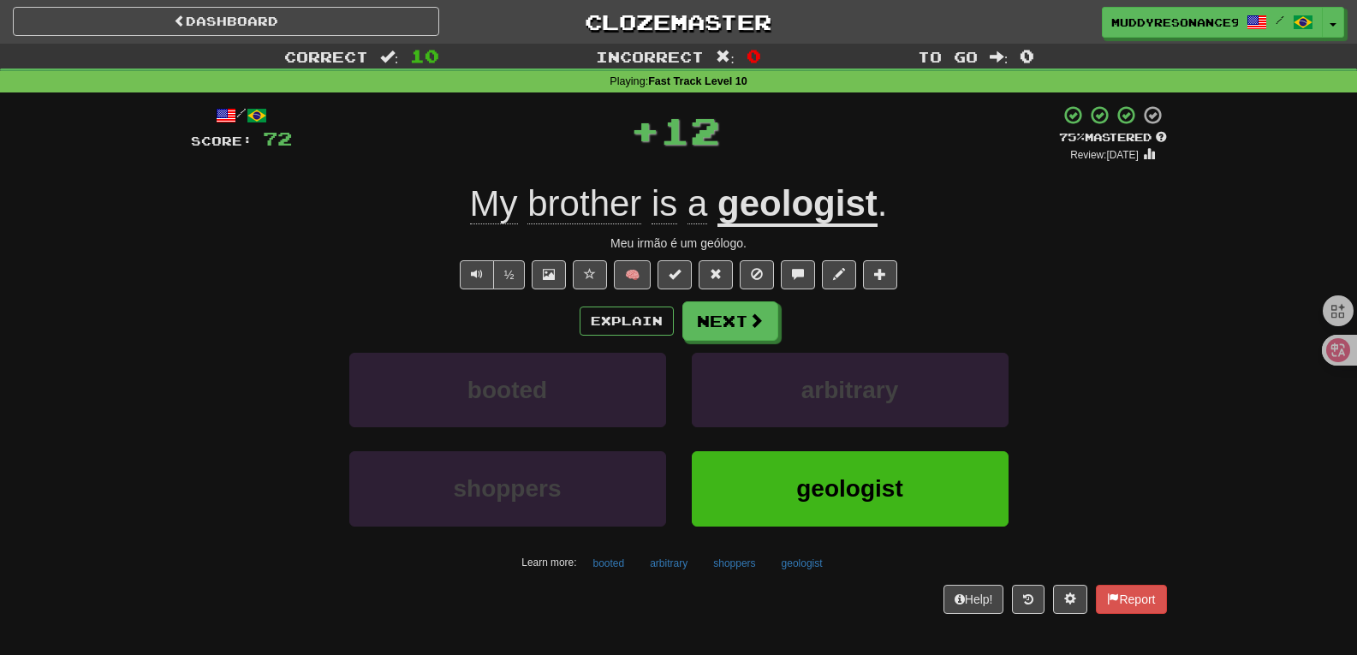
click at [758, 295] on div "/ Score: 72 + 12 75 % Mastered Review: [DATE] My brother is a geologist . Meu i…" at bounding box center [679, 358] width 976 height 508
click at [741, 322] on button "Next" at bounding box center [731, 321] width 96 height 39
